Goal: Navigation & Orientation: Find specific page/section

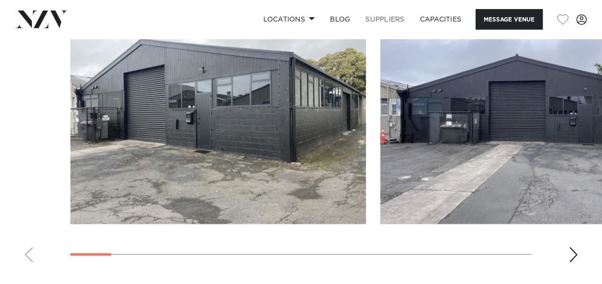
scroll to position [957, 0]
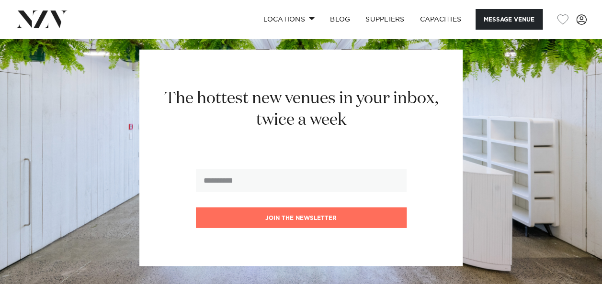
scroll to position [1436, 0]
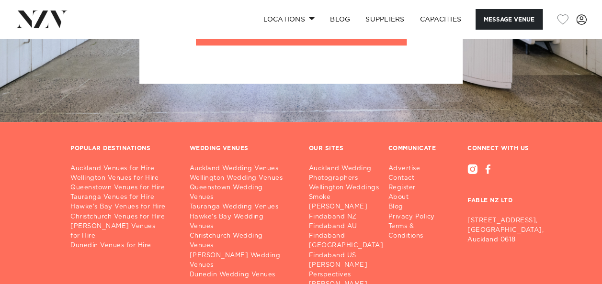
scroll to position [2106, 0]
